Goal: Task Accomplishment & Management: Use online tool/utility

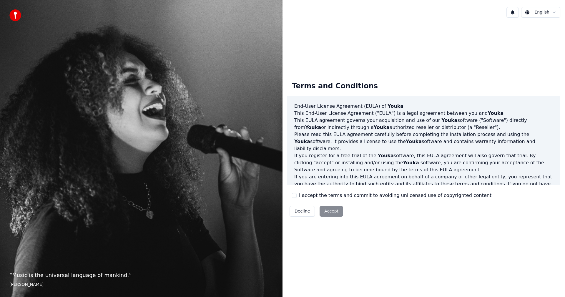
click at [301, 196] on label "I accept the terms and commit to avoiding unlicensed use of copyrighted content" at bounding box center [395, 195] width 192 height 7
click at [296, 196] on button "I accept the terms and commit to avoiding unlicensed use of copyrighted content" at bounding box center [294, 195] width 5 height 5
click at [332, 211] on button "Accept" at bounding box center [331, 211] width 24 height 11
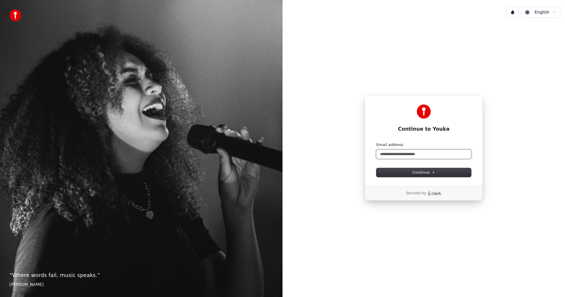
click at [414, 155] on input "Email address" at bounding box center [423, 154] width 95 height 9
click at [376, 142] on button "submit" at bounding box center [376, 142] width 0 height 0
type input "**********"
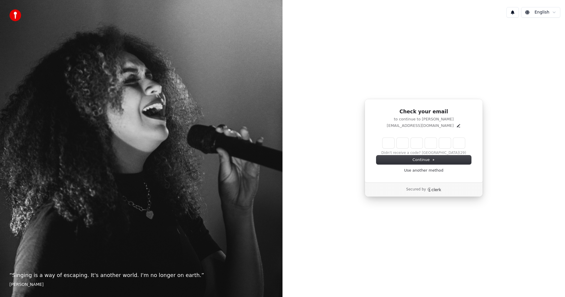
drag, startPoint x: 386, startPoint y: 150, endPoint x: 391, endPoint y: 144, distance: 7.6
click at [387, 149] on div "Didn't receive a code? Resend (29)" at bounding box center [423, 147] width 95 height 18
click at [391, 144] on input "Enter verification code" at bounding box center [429, 143] width 94 height 11
type input "******"
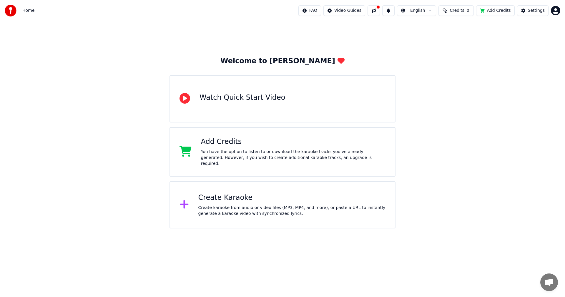
click at [223, 205] on div "Create karaoke from audio or video files (MP3, MP4, and more), or paste a URL t…" at bounding box center [291, 211] width 187 height 12
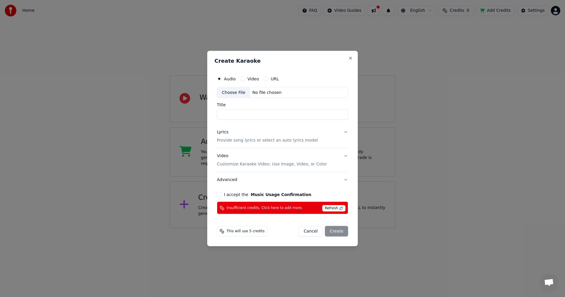
click at [246, 111] on input "Title" at bounding box center [282, 114] width 131 height 11
click at [237, 192] on label "I accept the Music Usage Confirmation" at bounding box center [267, 194] width 87 height 4
click at [221, 192] on button "I accept the Music Usage Confirmation" at bounding box center [219, 194] width 5 height 5
click at [236, 90] on div "Choose File" at bounding box center [233, 92] width 33 height 11
type input "**********"
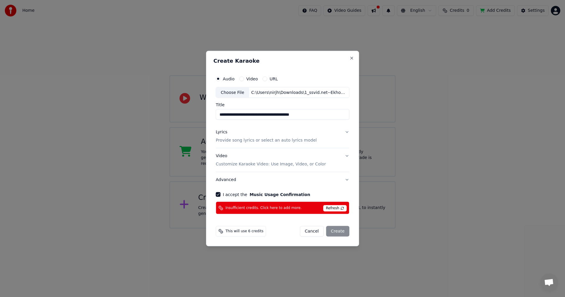
click at [334, 131] on button "Lyrics Provide song lyrics or select an auto lyrics model" at bounding box center [283, 136] width 134 height 24
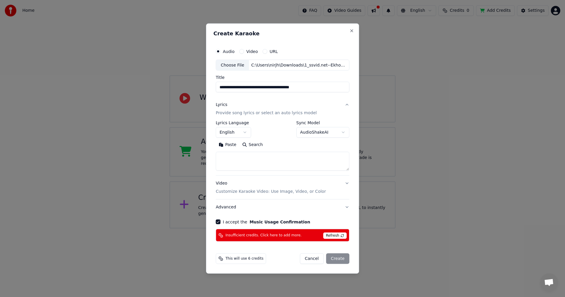
click at [241, 131] on body "**********" at bounding box center [282, 114] width 565 height 228
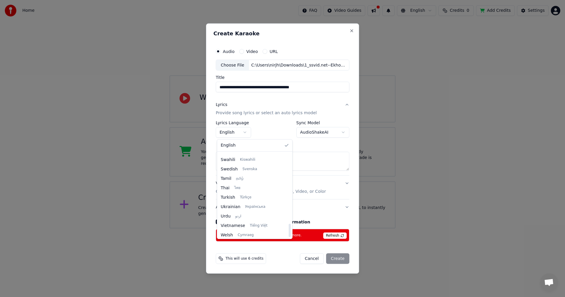
scroll to position [451, 0]
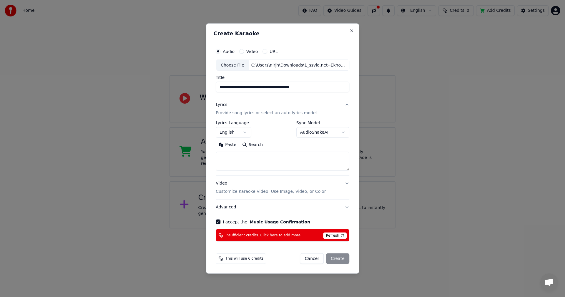
click at [402, 193] on div at bounding box center [282, 148] width 565 height 297
click at [246, 144] on button "Search" at bounding box center [252, 144] width 26 height 9
click at [307, 136] on body "**********" at bounding box center [282, 114] width 565 height 228
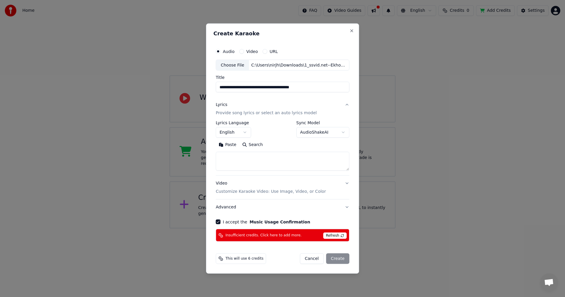
click at [266, 166] on textarea at bounding box center [283, 161] width 134 height 19
click at [270, 234] on span "Insufficient credits. Click here to add more." at bounding box center [263, 235] width 76 height 5
click at [349, 30] on button "Close" at bounding box center [351, 30] width 5 height 5
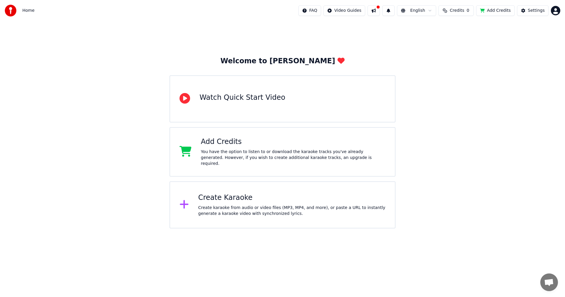
click at [553, 11] on html "Home FAQ Video Guides English Credits 0 Add Credits Settings Welcome to Youka W…" at bounding box center [282, 114] width 565 height 228
